Goal: Task Accomplishment & Management: Manage account settings

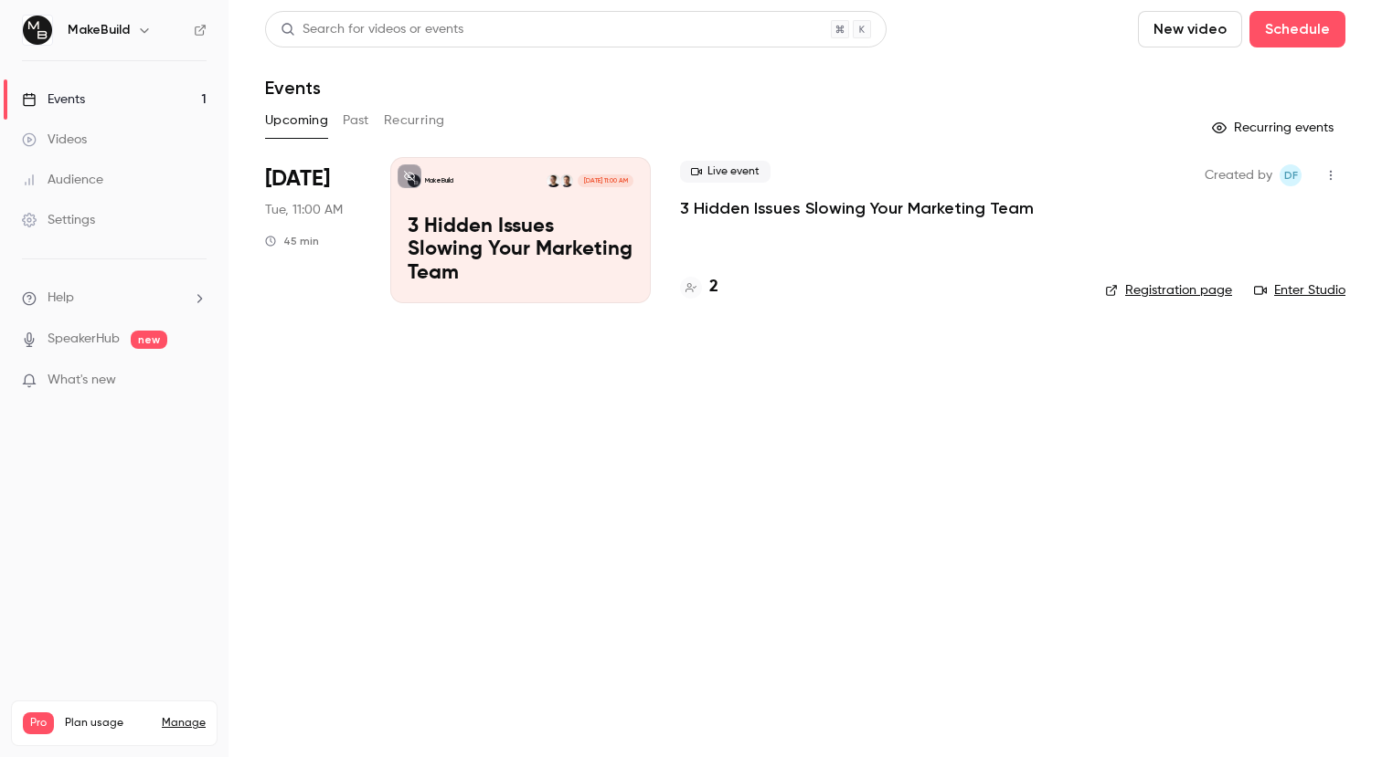
click at [68, 210] on link "Settings" at bounding box center [114, 220] width 228 height 40
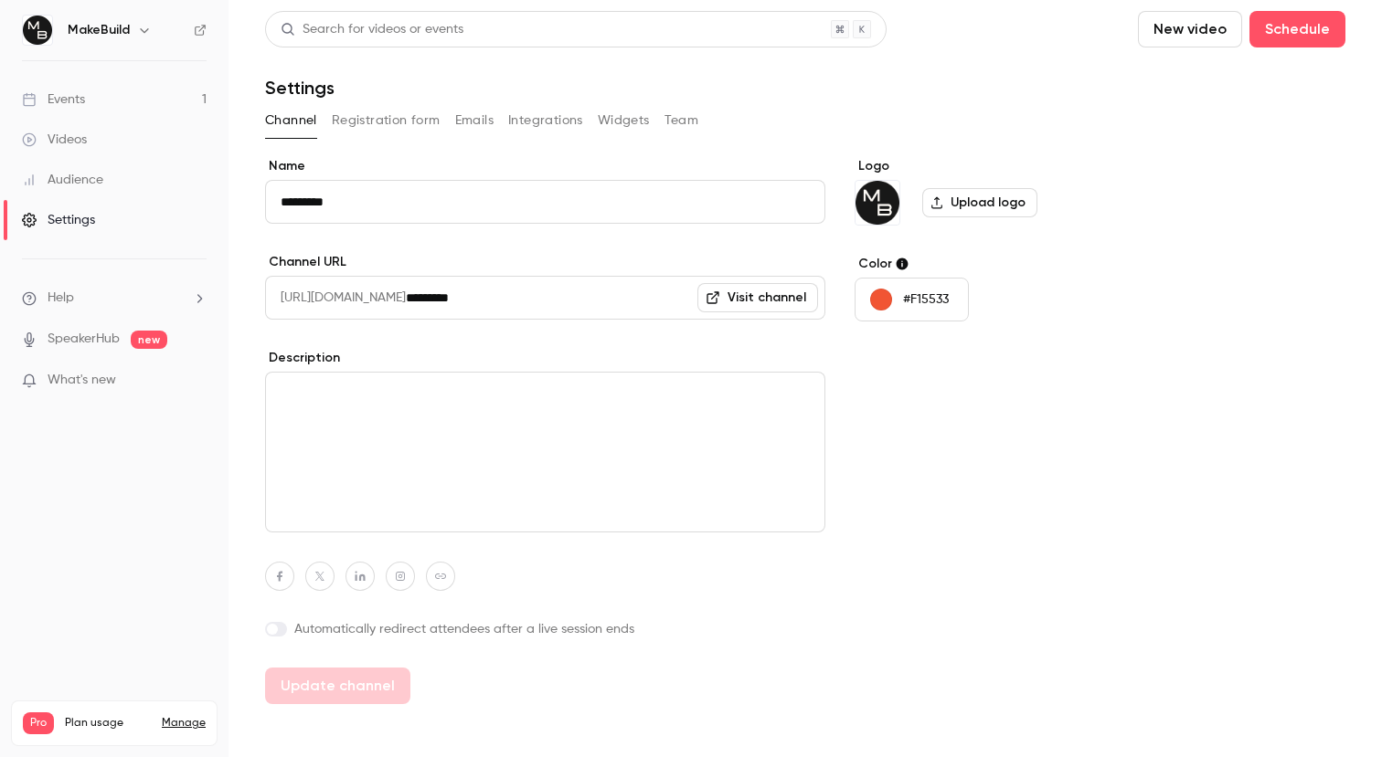
click at [633, 125] on button "Widgets" at bounding box center [624, 120] width 52 height 29
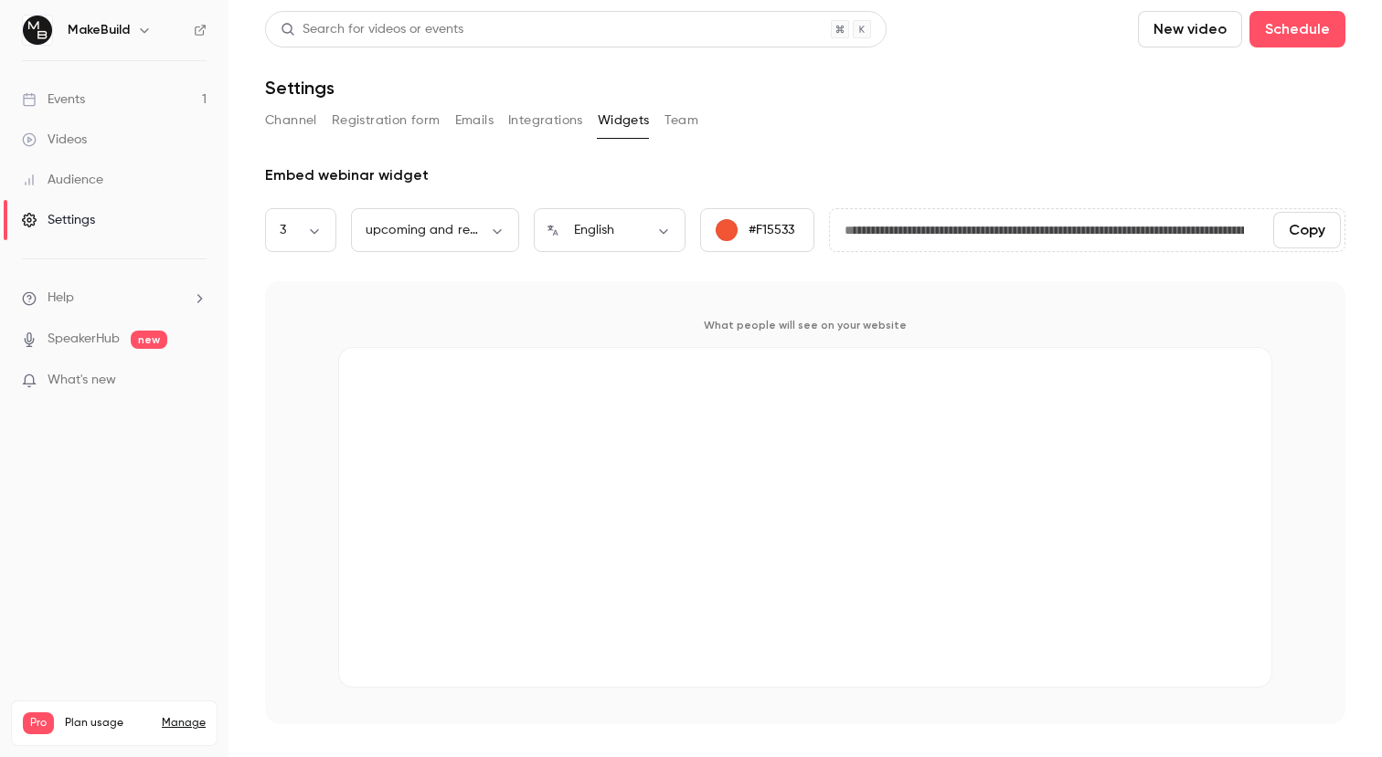
click at [550, 118] on button "Integrations" at bounding box center [545, 120] width 75 height 29
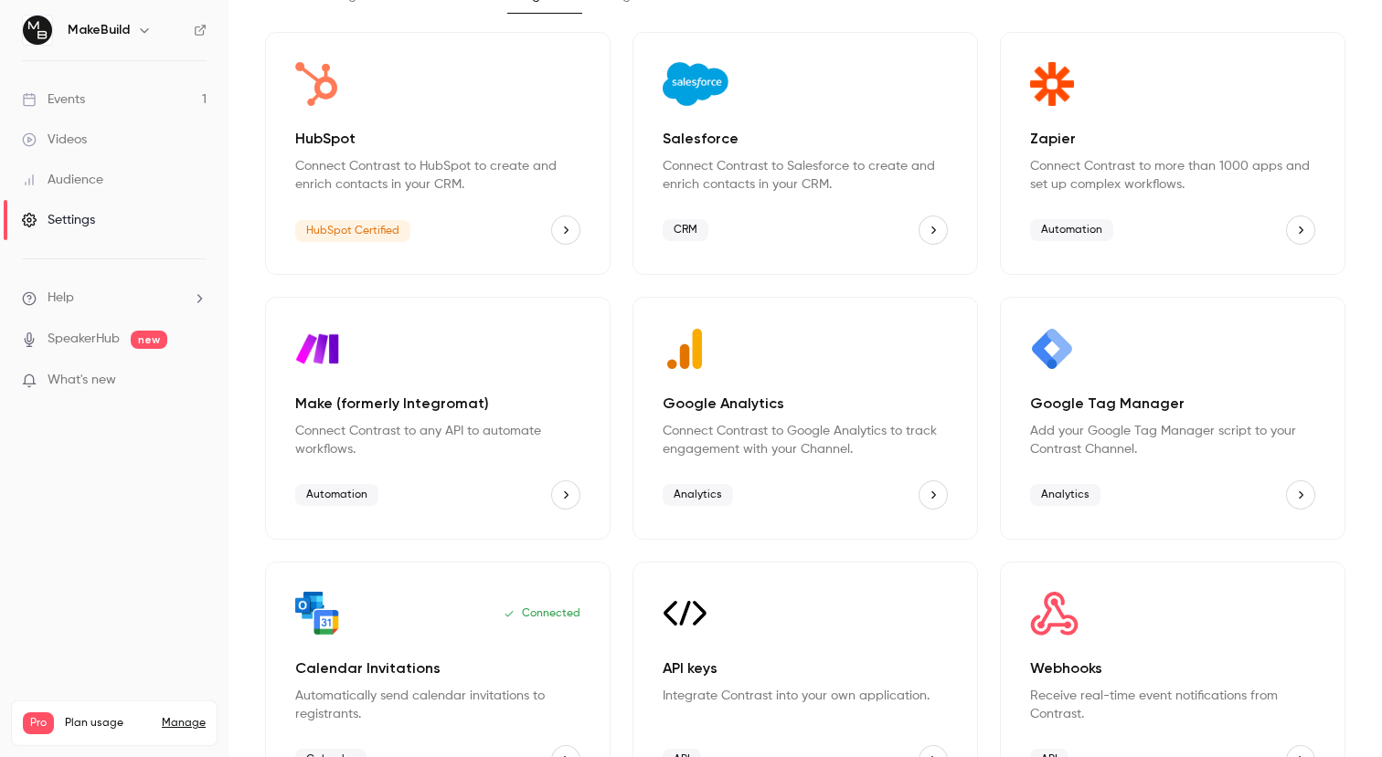
scroll to position [116, 0]
